Goal: Task Accomplishment & Management: Use online tool/utility

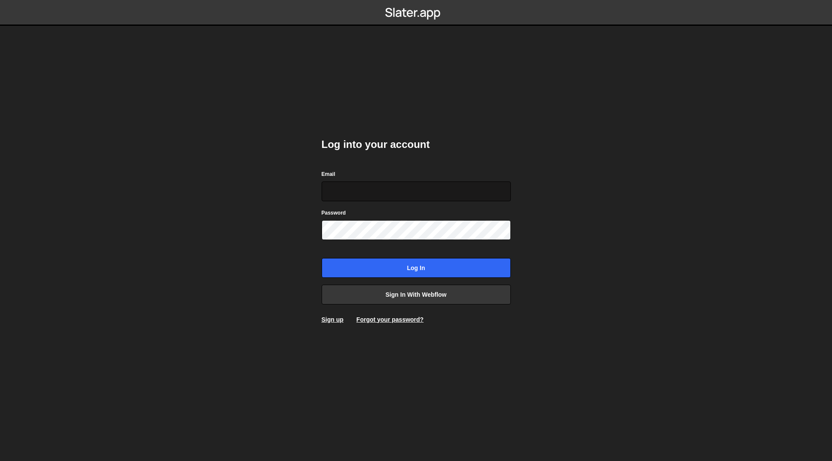
click at [352, 192] on input "Email" at bounding box center [415, 191] width 189 height 20
click at [352, 201] on form "Email Password Log in" at bounding box center [415, 223] width 189 height 108
click at [359, 189] on input "Email" at bounding box center [415, 191] width 189 height 20
click at [416, 0] on com-1password-button at bounding box center [416, 0] width 0 height 0
type input "josiah@gammadesign.co"
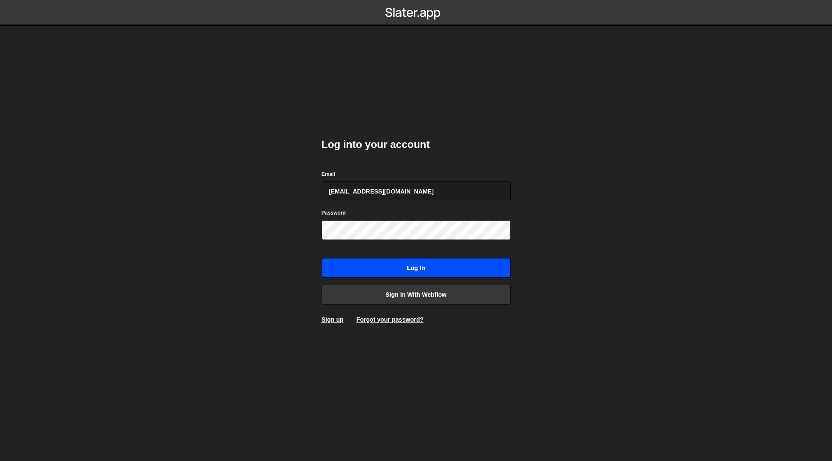
click at [385, 270] on input "Log in" at bounding box center [415, 268] width 189 height 20
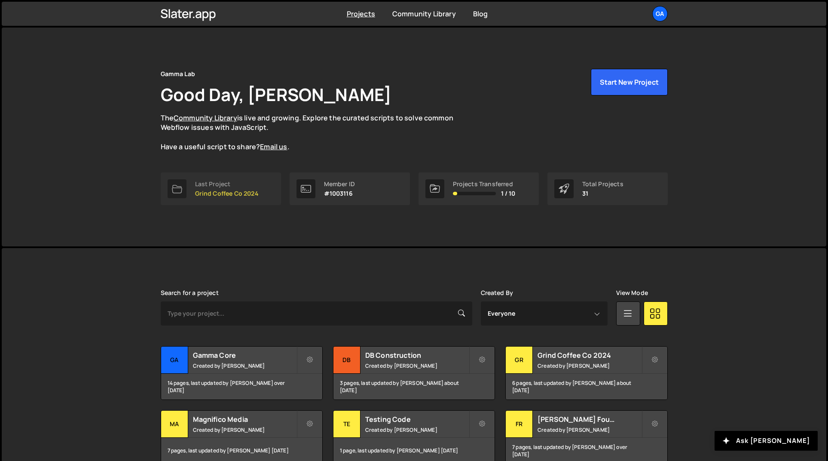
click at [240, 195] on p "Grind Coffee Co 2024" at bounding box center [227, 193] width 64 height 7
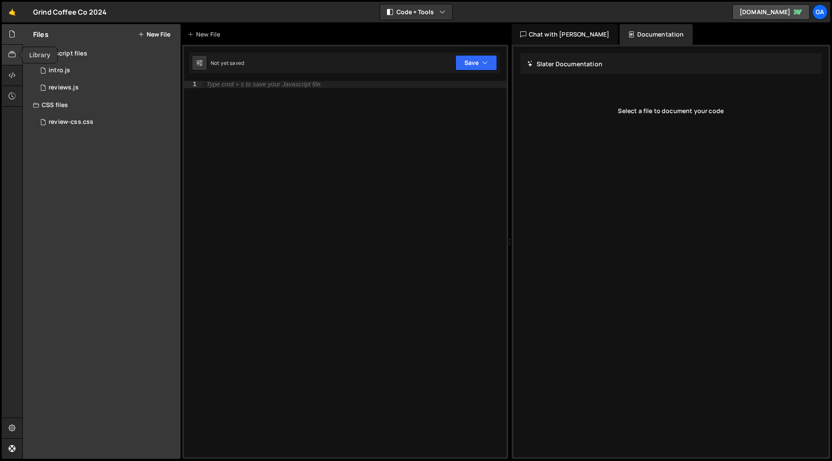
click at [12, 56] on icon at bounding box center [12, 54] width 7 height 9
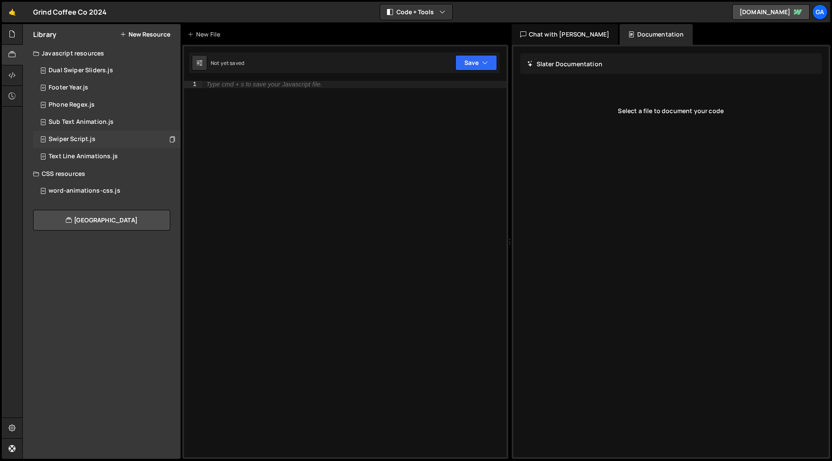
click at [85, 131] on div "Swiper Script.js 0" at bounding box center [106, 139] width 147 height 17
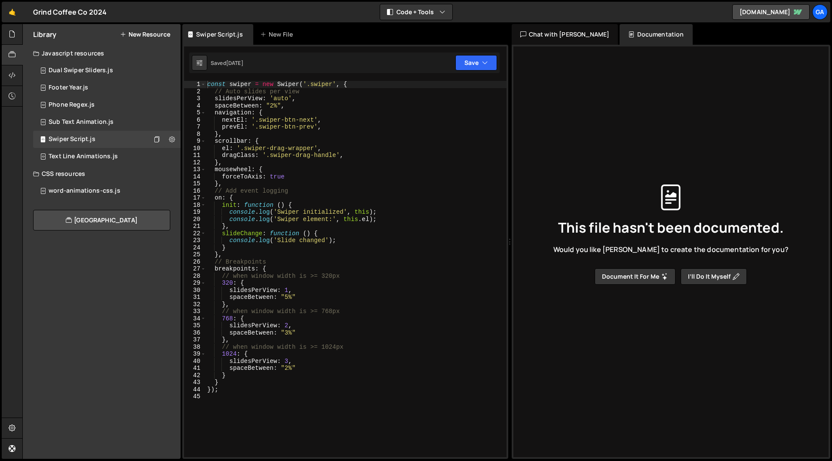
click at [282, 104] on div "const swiper = new Swiper ( '.swiper' , { // Auto slides per view slidesPerView…" at bounding box center [355, 276] width 301 height 390
click at [282, 104] on div "const swiper = new Swiper ( '.swiper' , { // Auto slides per view slidesPerView…" at bounding box center [355, 269] width 300 height 376
drag, startPoint x: 282, startPoint y: 105, endPoint x: 266, endPoint y: 105, distance: 15.5
click at [266, 105] on div "const swiper = new Swiper ( '.swiper' , { // Auto slides per view slidesPerView…" at bounding box center [355, 276] width 301 height 390
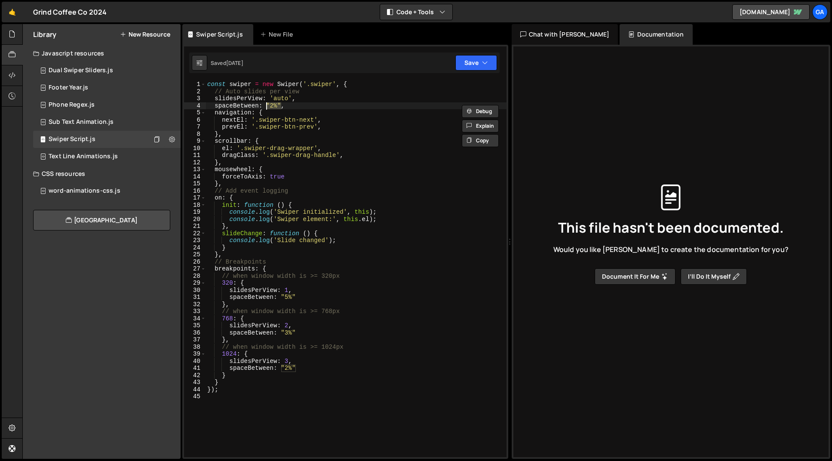
click at [324, 153] on div "const swiper = new Swiper ( '.swiper' , { // Auto slides per view slidesPerView…" at bounding box center [355, 276] width 301 height 390
click at [291, 98] on div "const swiper = new Swiper ( '.swiper' , { // Auto slides per view slidesPerView…" at bounding box center [355, 276] width 301 height 390
type textarea "slidesPerView: 'auto',"
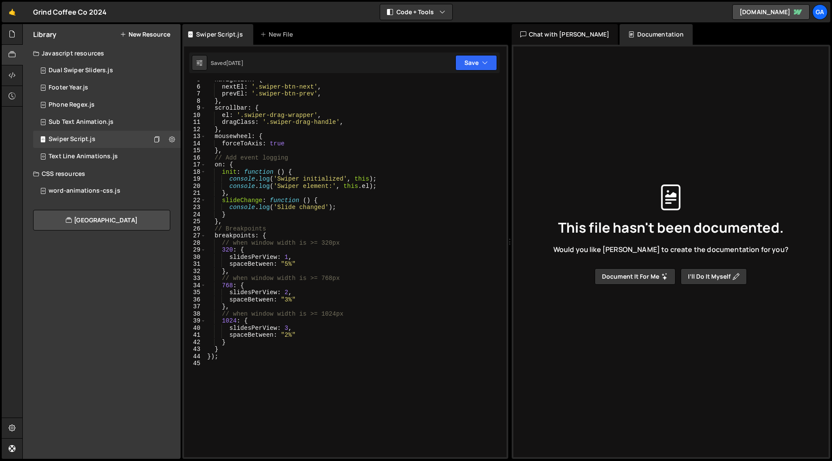
scroll to position [36, 0]
